Goal: Find specific page/section: Find specific page/section

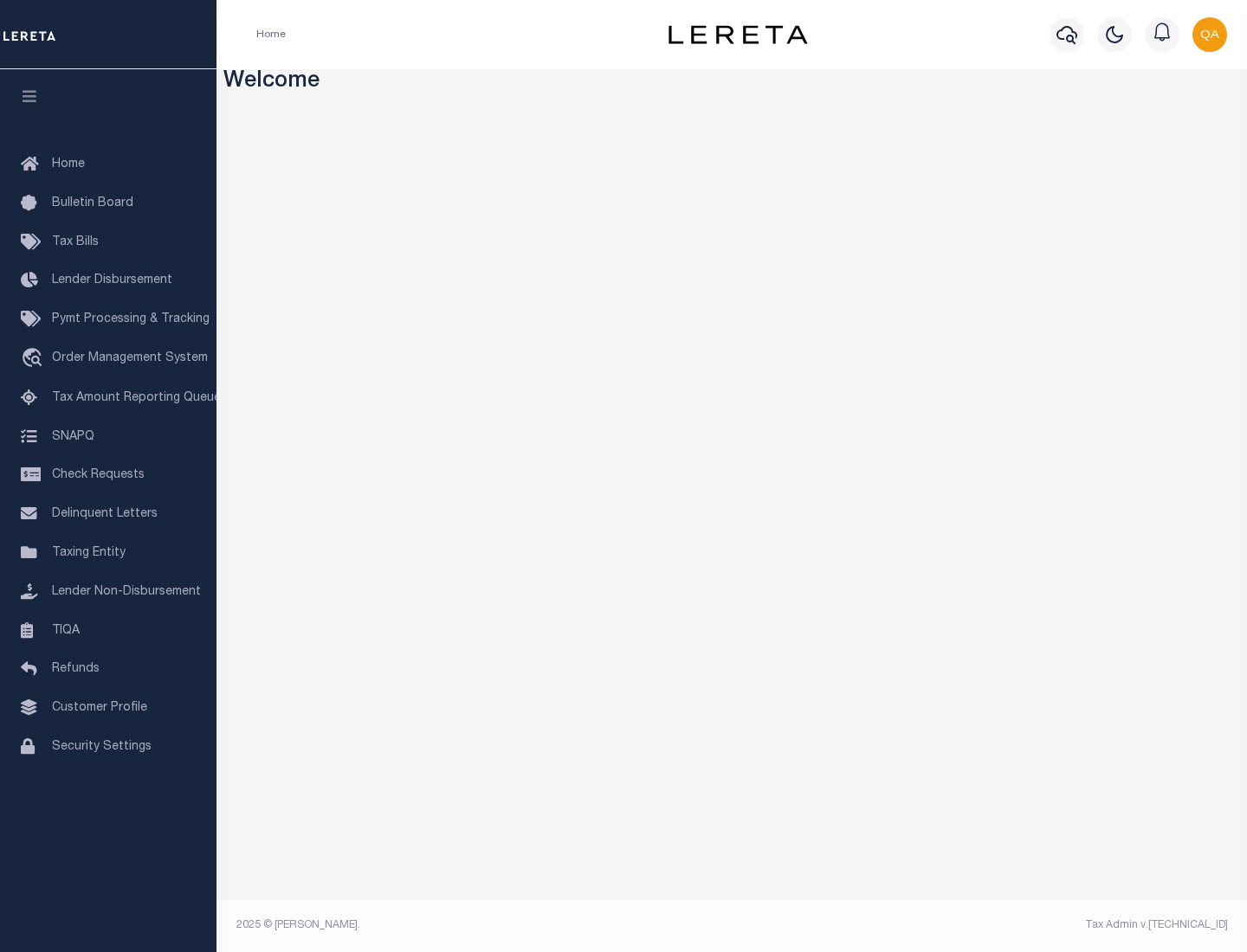
click at [108, 631] on link "TIQA" at bounding box center [108, 632] width 216 height 39
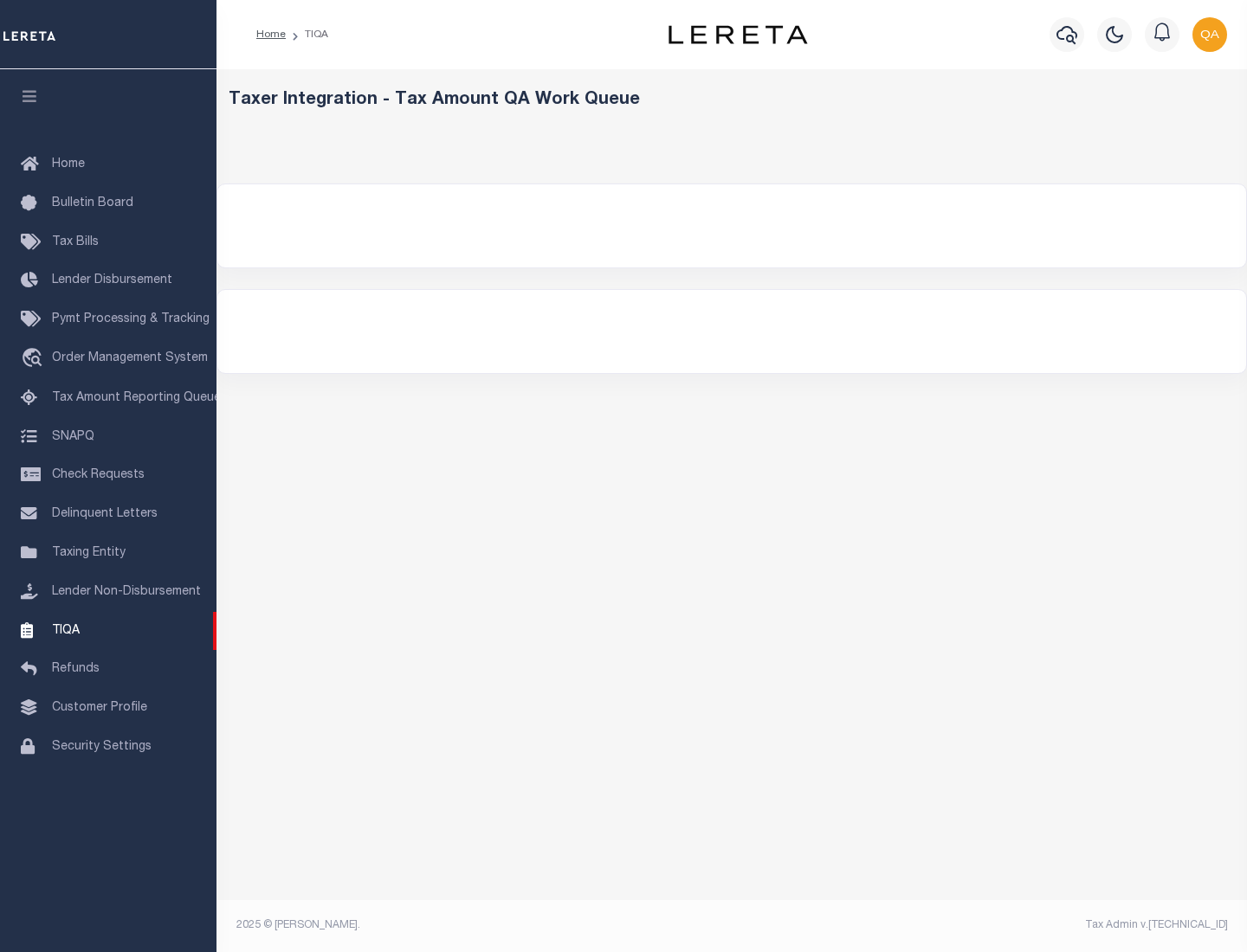
select select "200"
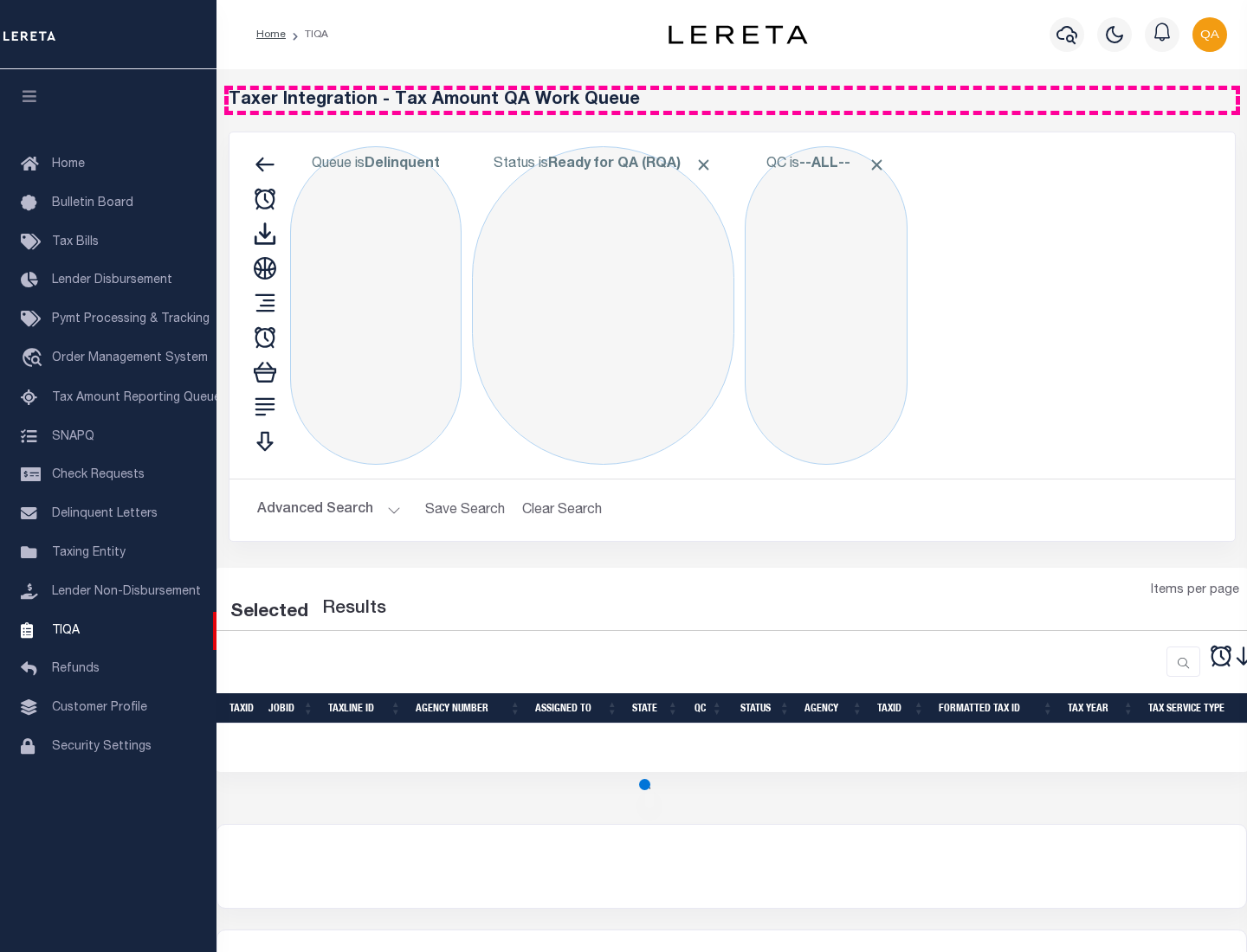
select select "200"
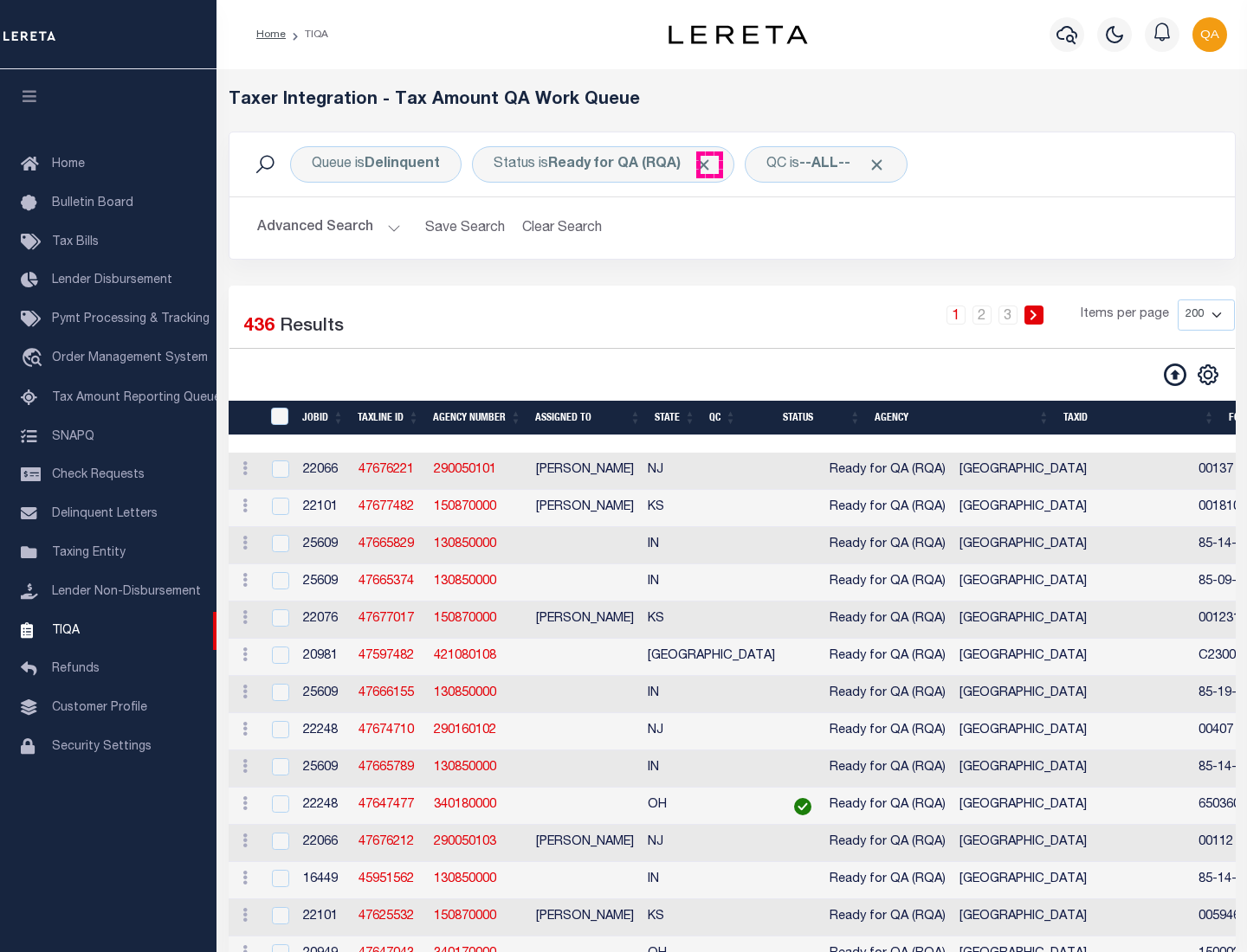
click at [709, 164] on span "Click to Remove" at bounding box center [704, 165] width 18 height 18
